Goal: Task Accomplishment & Management: Manage account settings

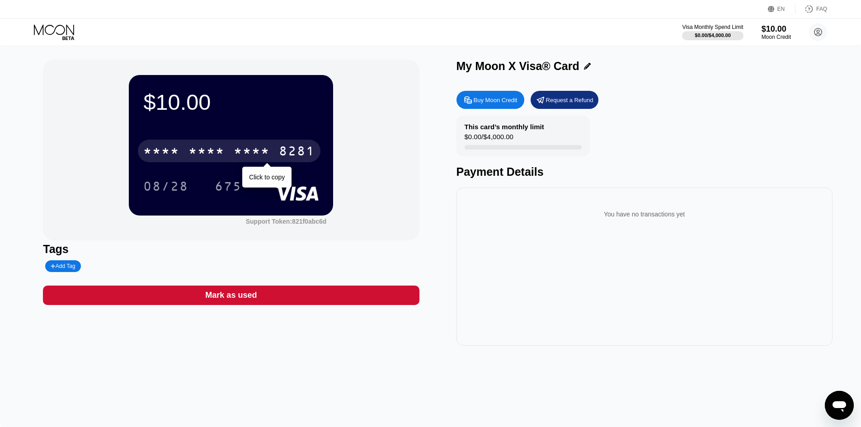
click at [236, 151] on div "* * * *" at bounding box center [252, 152] width 36 height 14
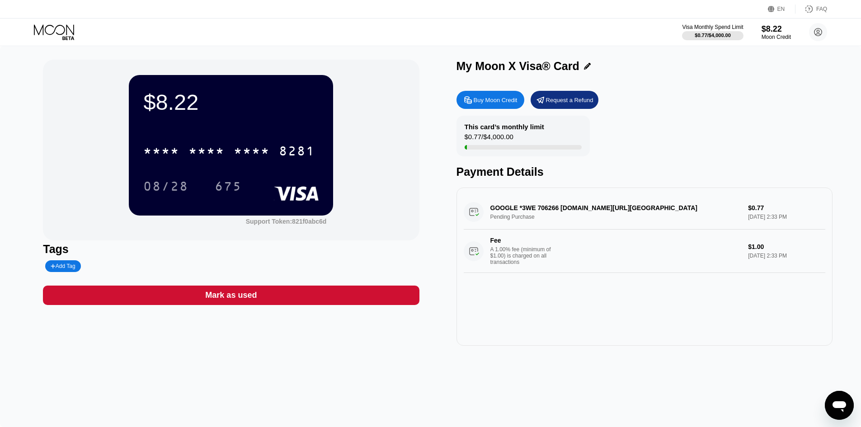
drag, startPoint x: 209, startPoint y: 139, endPoint x: 316, endPoint y: 204, distance: 125.7
click at [209, 139] on div "* * * * * * * * * * * * 8281" at bounding box center [230, 148] width 175 height 31
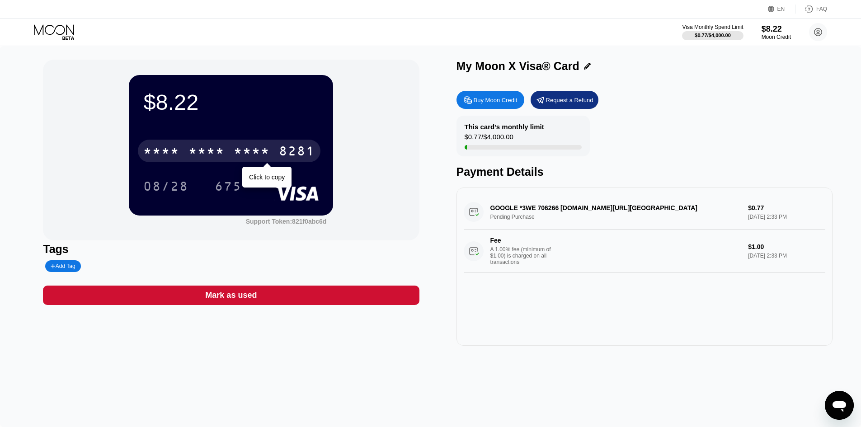
click at [259, 158] on div "* * * *" at bounding box center [252, 152] width 36 height 14
click at [225, 160] on div "[CREDIT_CARD_NUMBER]" at bounding box center [229, 151] width 183 height 23
click at [202, 152] on div "* * * *" at bounding box center [206, 152] width 36 height 14
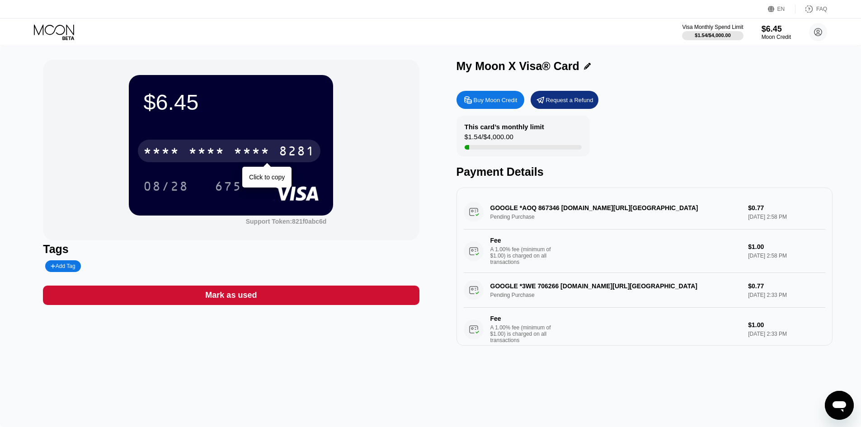
click at [268, 159] on div "* * * *" at bounding box center [252, 152] width 36 height 14
click at [234, 157] on div "* * * *" at bounding box center [252, 152] width 36 height 14
click at [198, 151] on div "* * * *" at bounding box center [206, 152] width 36 height 14
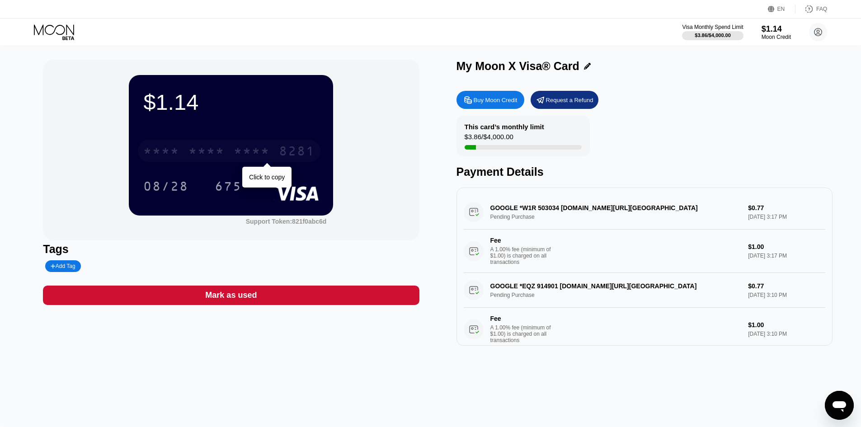
click at [210, 141] on div "* * * * * * * * * * * * 8281" at bounding box center [229, 151] width 183 height 23
